Goal: Information Seeking & Learning: Learn about a topic

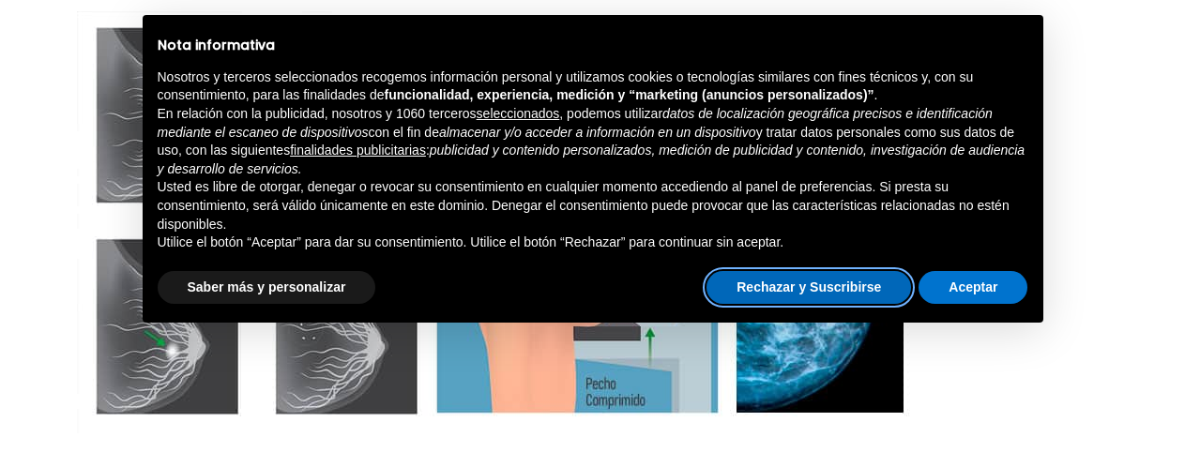
click at [867, 285] on button "Rechazar y Suscribirse" at bounding box center [809, 288] width 205 height 34
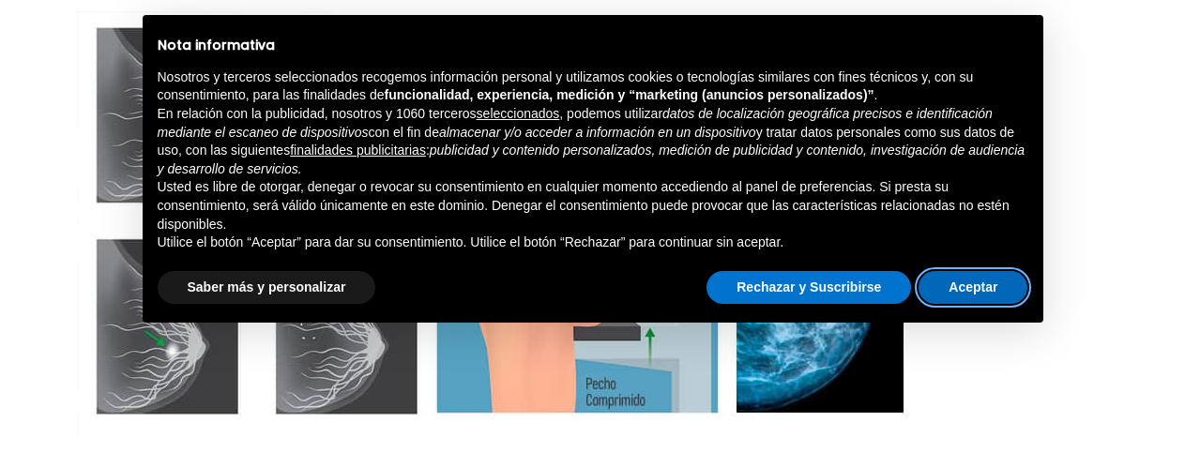
click at [981, 285] on button "Aceptar" at bounding box center [973, 288] width 109 height 34
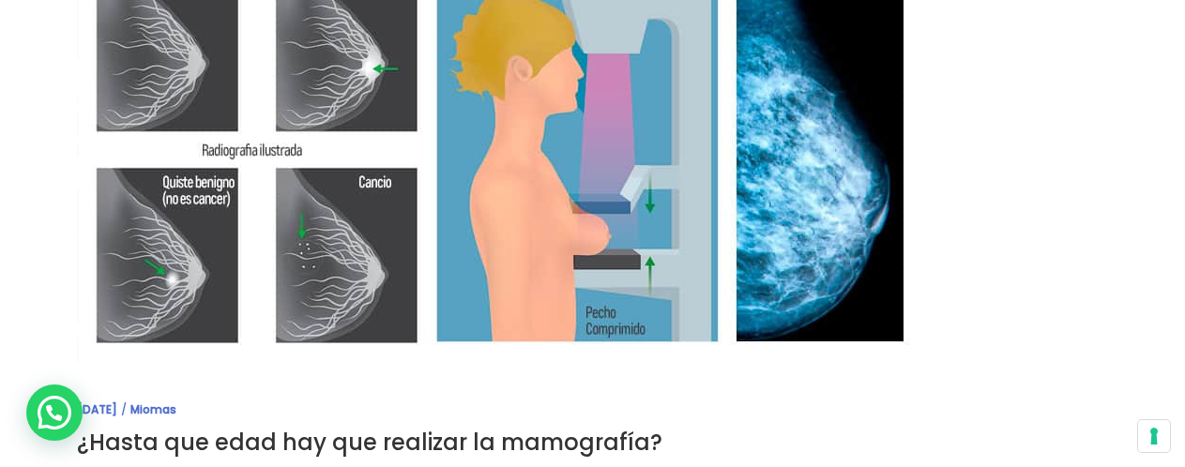
scroll to position [188, 0]
